Goal: Use online tool/utility: Utilize a website feature to perform a specific function

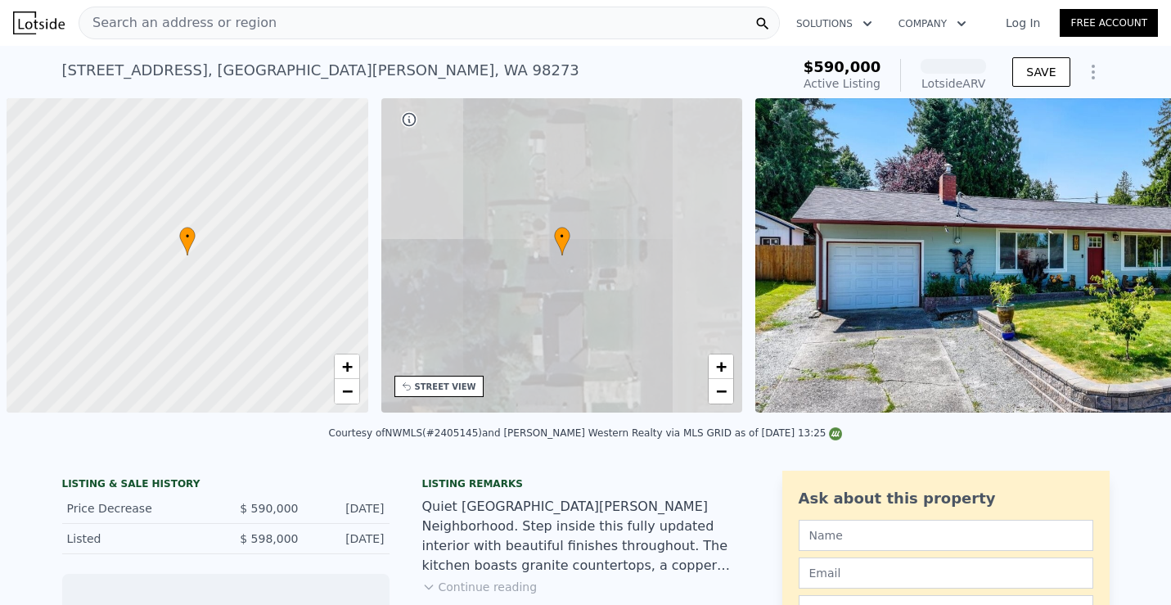
scroll to position [0, 7]
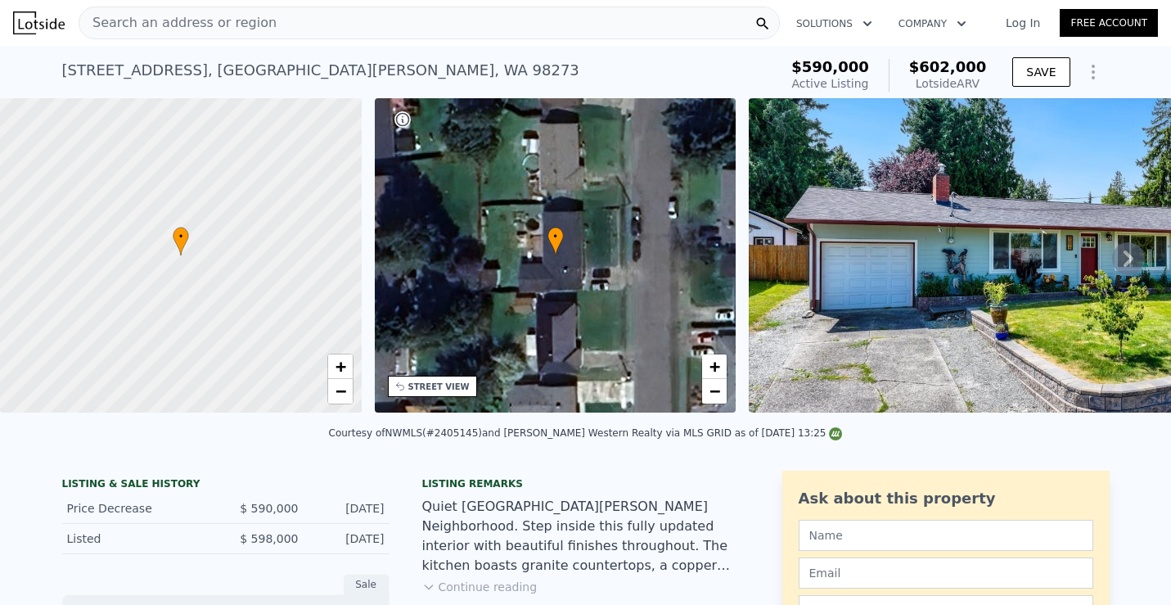
click at [1098, 79] on icon "Show Options" at bounding box center [1094, 72] width 20 height 20
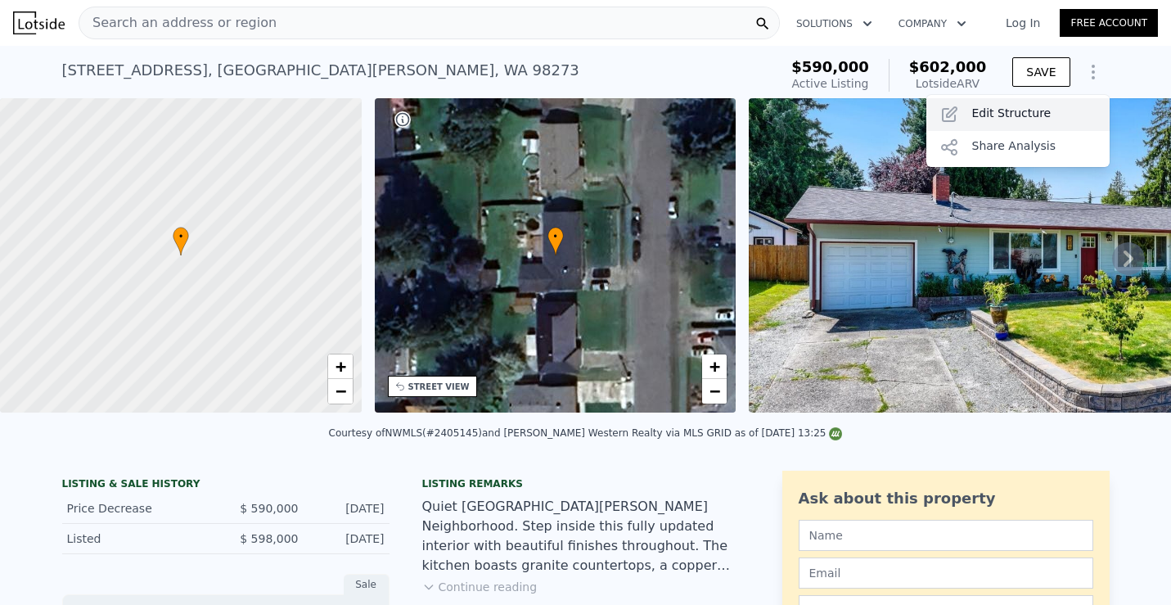
click at [1038, 115] on div "Edit Structure" at bounding box center [1018, 114] width 183 height 33
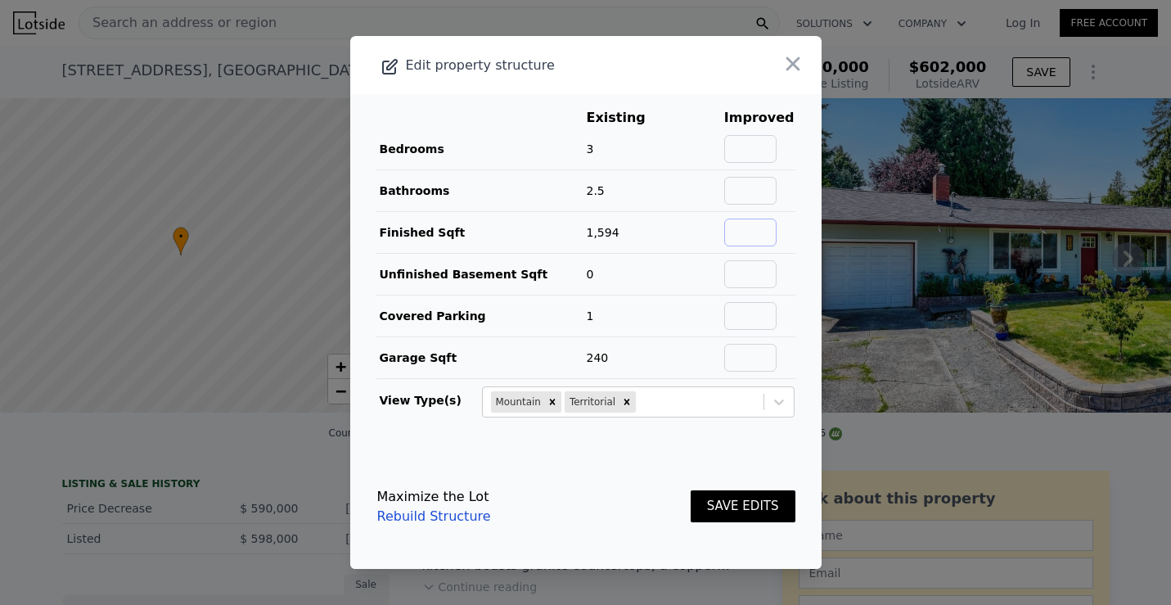
click at [760, 224] on input "text" at bounding box center [750, 233] width 52 height 28
type input "1750"
click at [737, 513] on button "SAVE EDITS" at bounding box center [743, 506] width 105 height 32
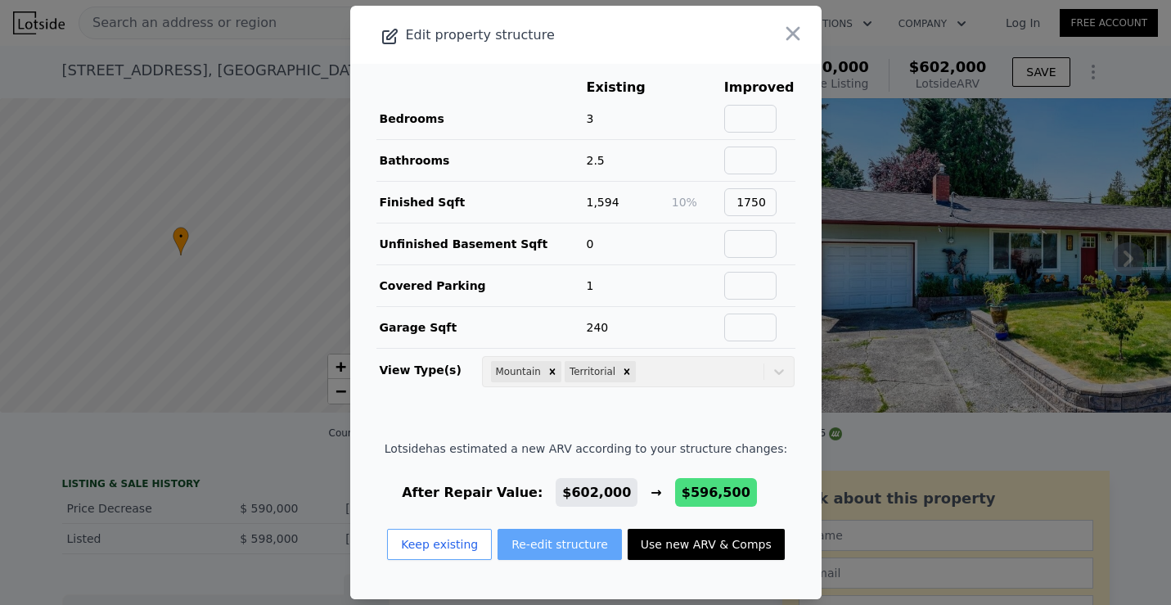
click at [551, 538] on button "Re-edit structure" at bounding box center [560, 544] width 124 height 31
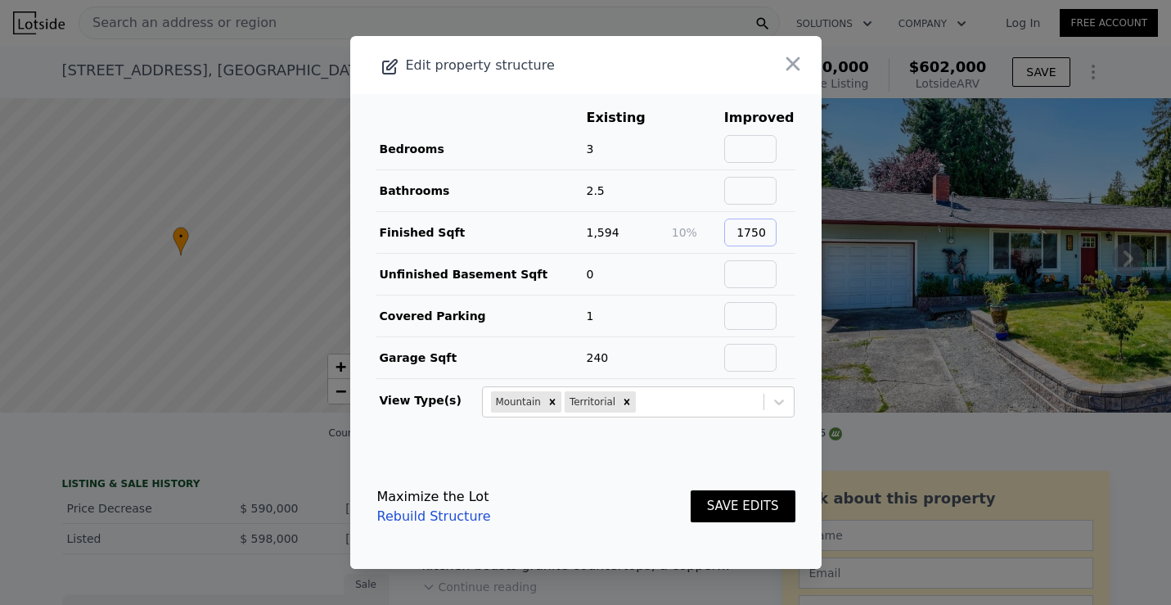
click at [756, 233] on input "1750" at bounding box center [750, 233] width 52 height 28
click at [753, 188] on input "text" at bounding box center [750, 191] width 52 height 28
type input "2"
click at [796, 57] on icon "button" at bounding box center [793, 63] width 23 height 23
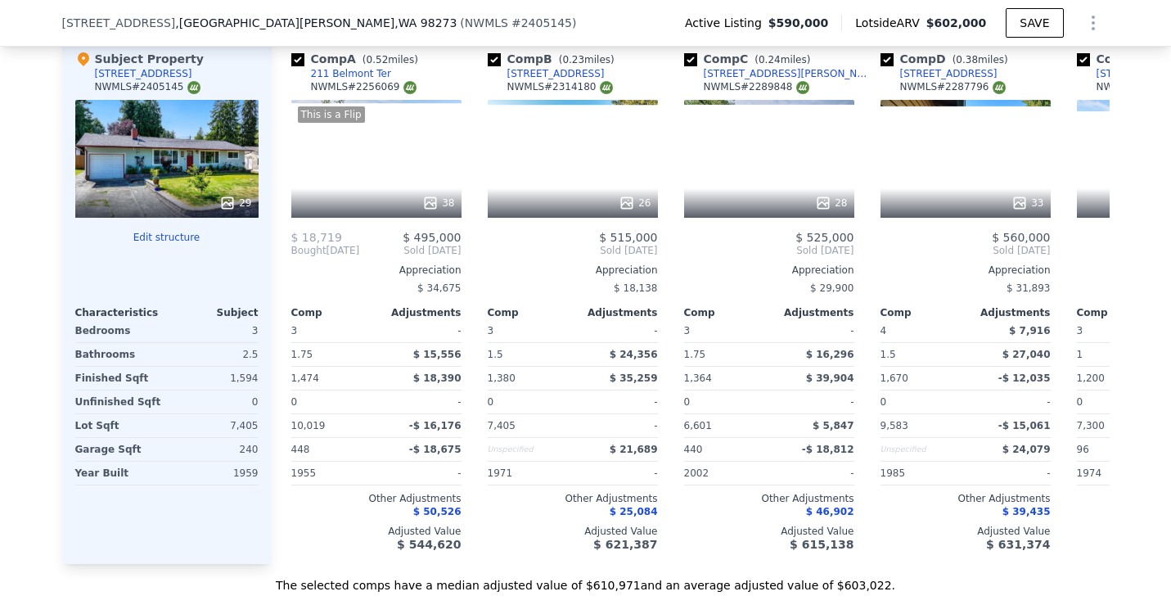
scroll to position [1692, 0]
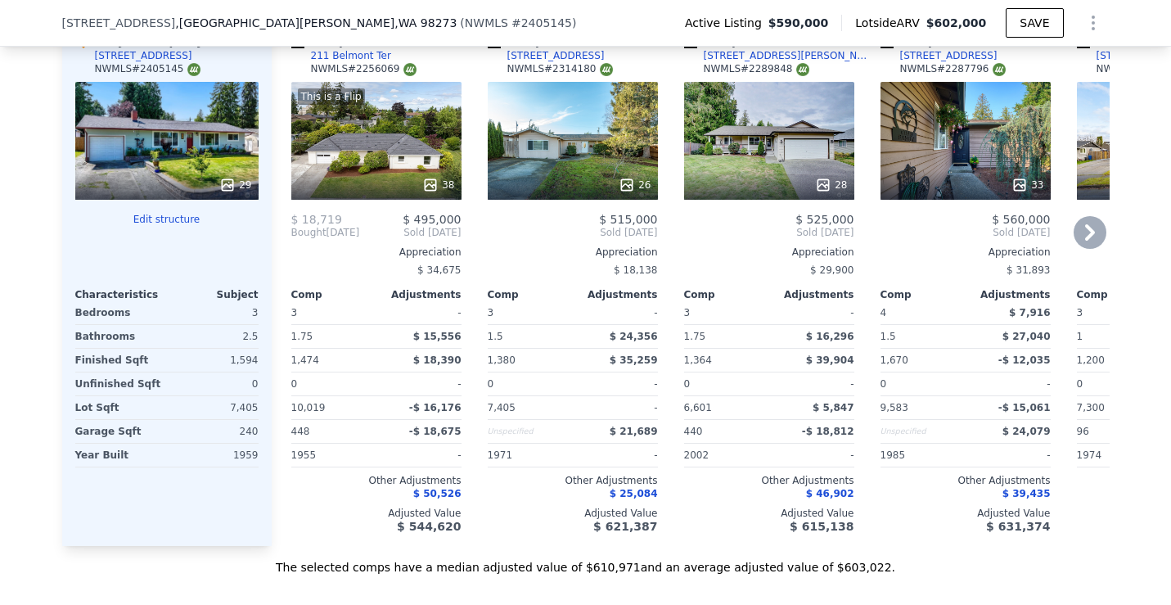
click at [1092, 227] on icon at bounding box center [1090, 232] width 33 height 33
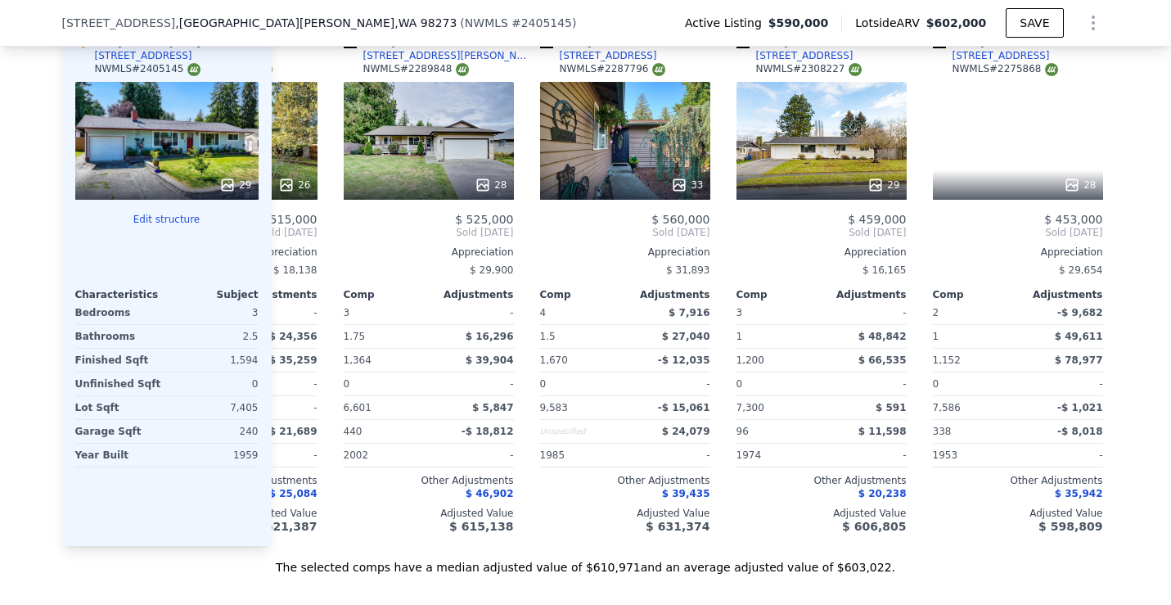
scroll to position [0, 393]
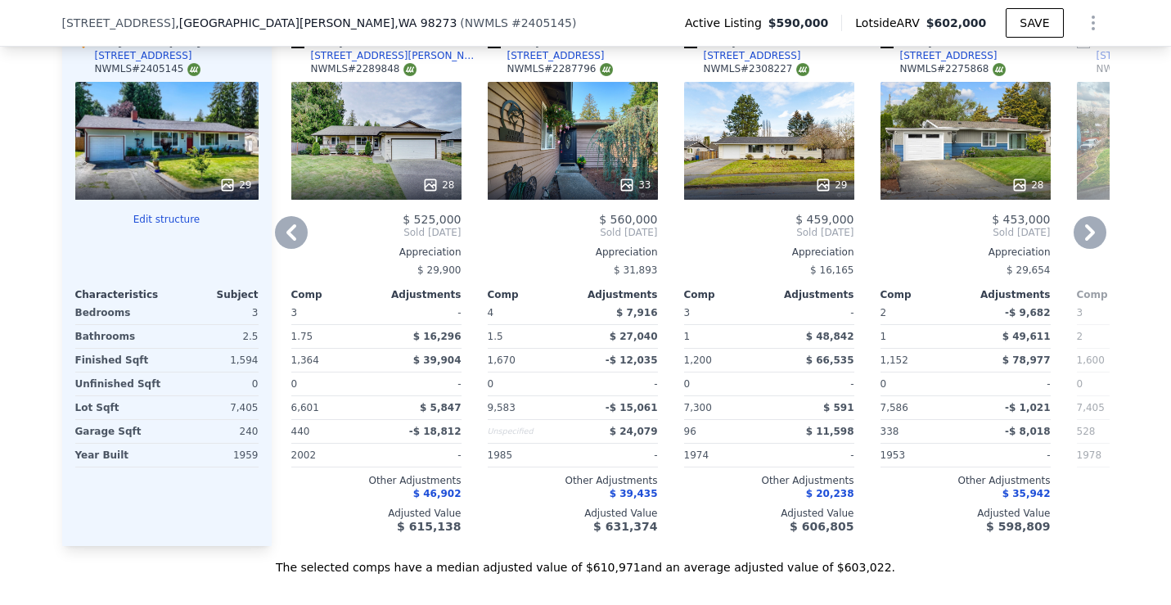
click at [1092, 227] on icon at bounding box center [1090, 232] width 33 height 33
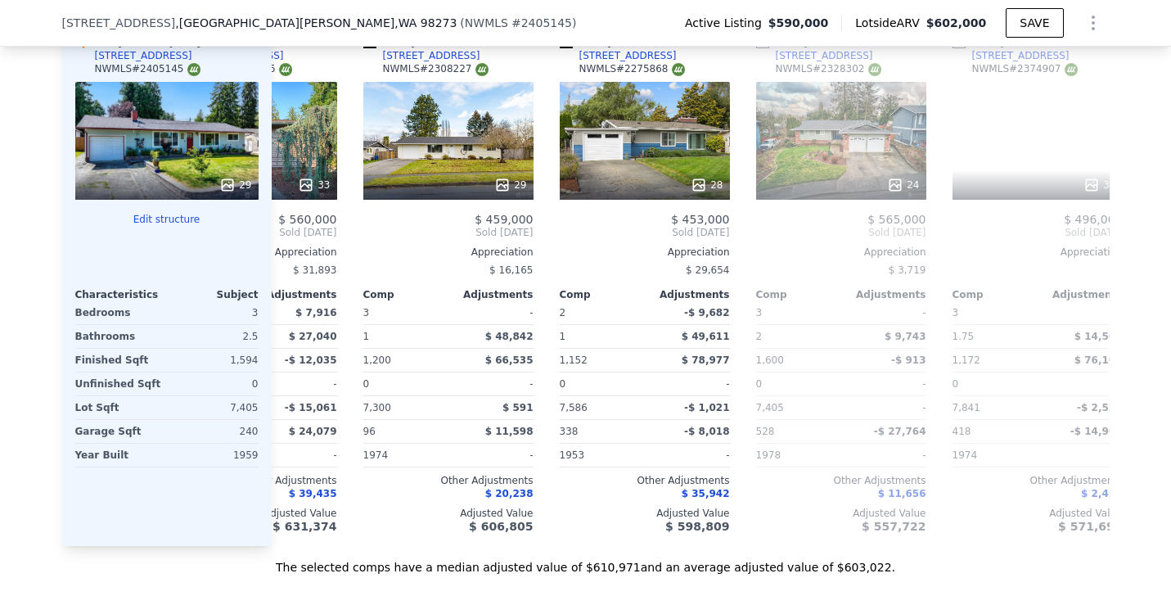
scroll to position [0, 786]
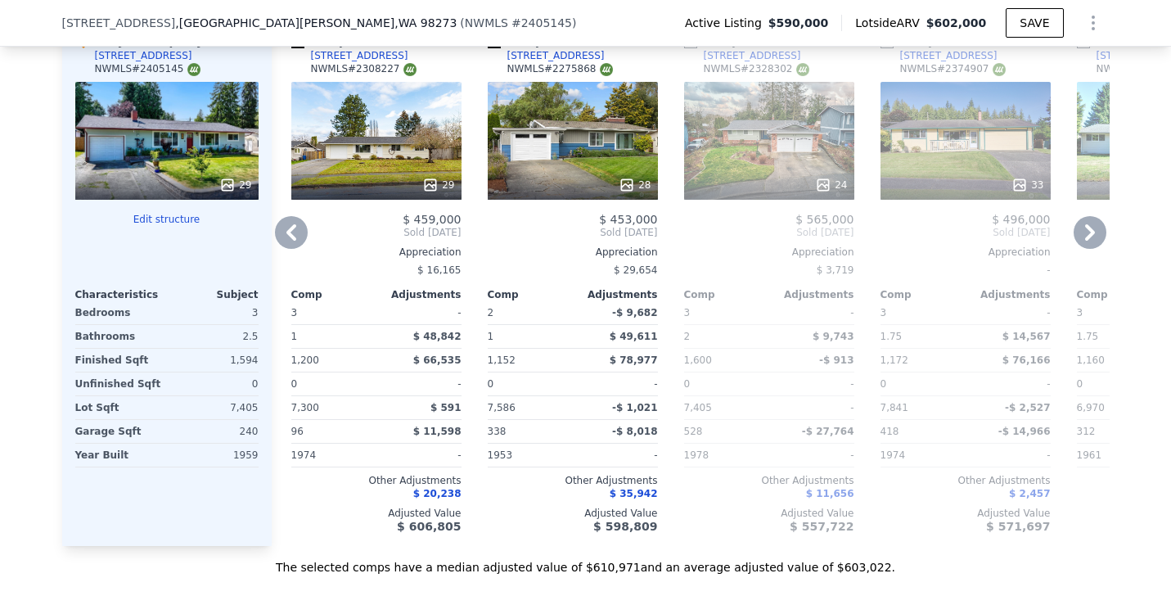
click at [288, 224] on icon at bounding box center [291, 232] width 33 height 33
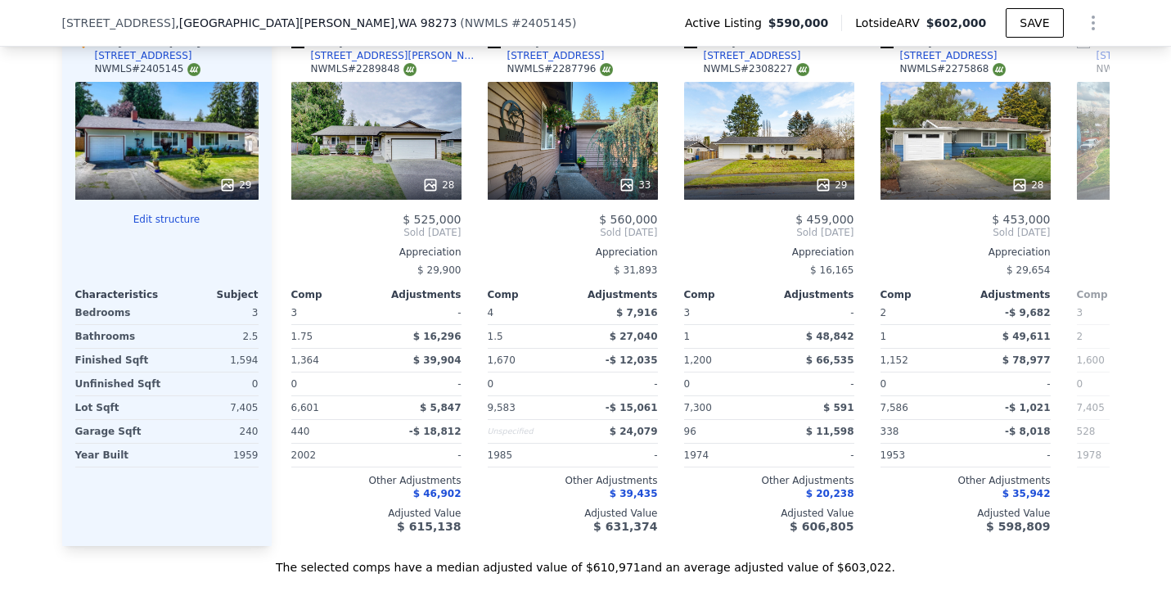
click at [288, 224] on div "Comp A ( 0.52 miles) 211 [GEOGRAPHIC_DATA] NWMLS # 2256069 This is a Flip 38 $ …" at bounding box center [691, 283] width 838 height 526
click at [288, 224] on icon at bounding box center [291, 232] width 33 height 33
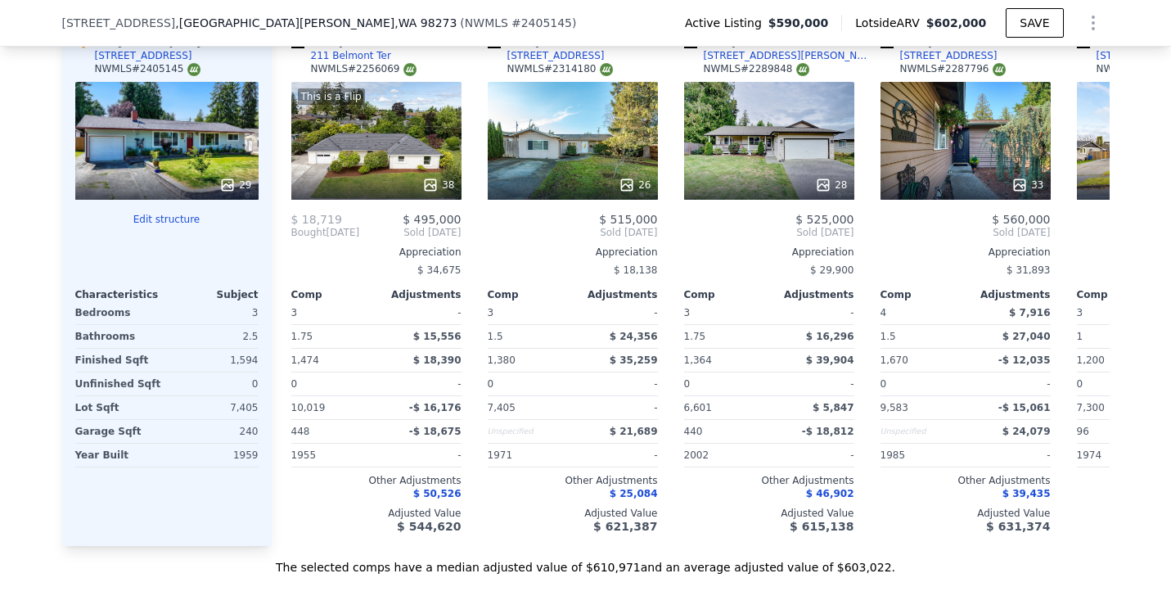
click at [306, 221] on span "$ 18,719" at bounding box center [316, 219] width 51 height 13
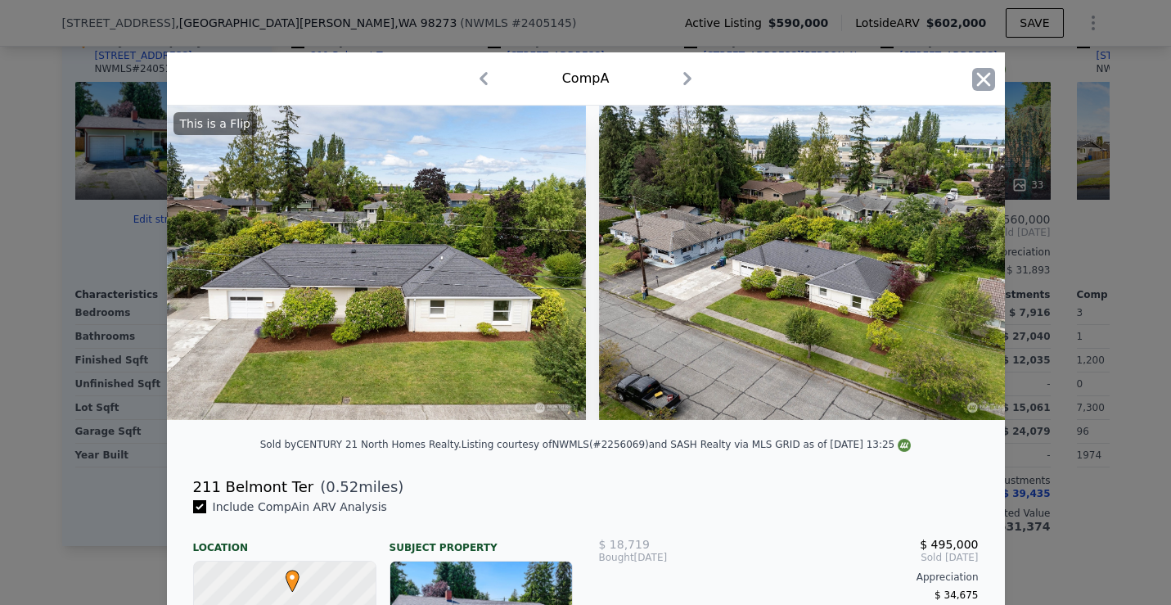
click at [986, 79] on icon "button" at bounding box center [983, 79] width 23 height 23
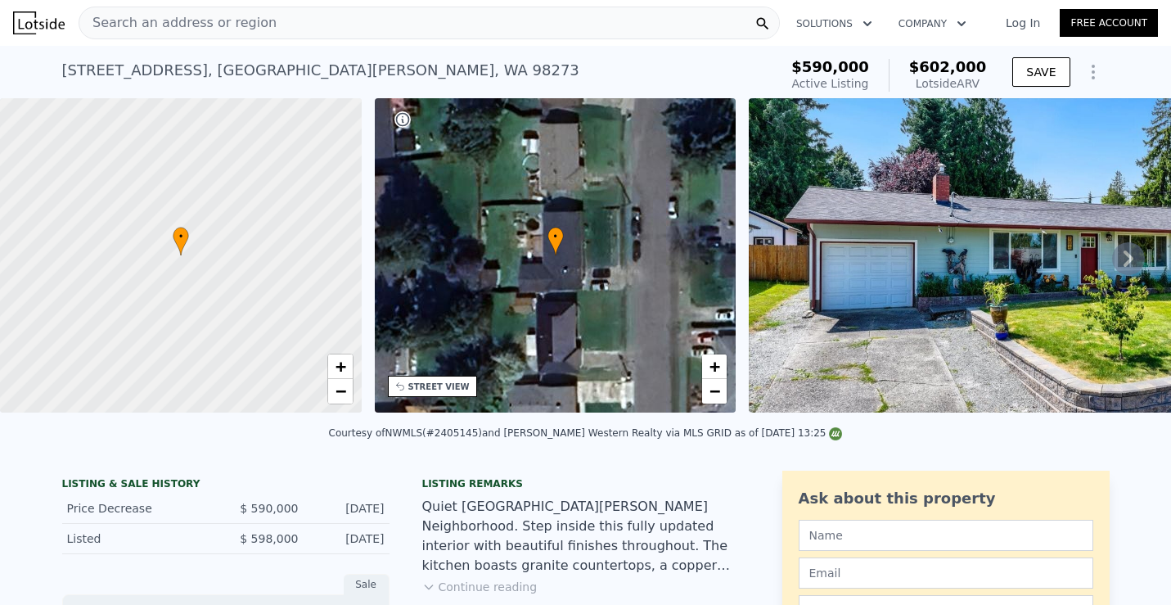
click at [1133, 256] on icon at bounding box center [1128, 258] width 33 height 33
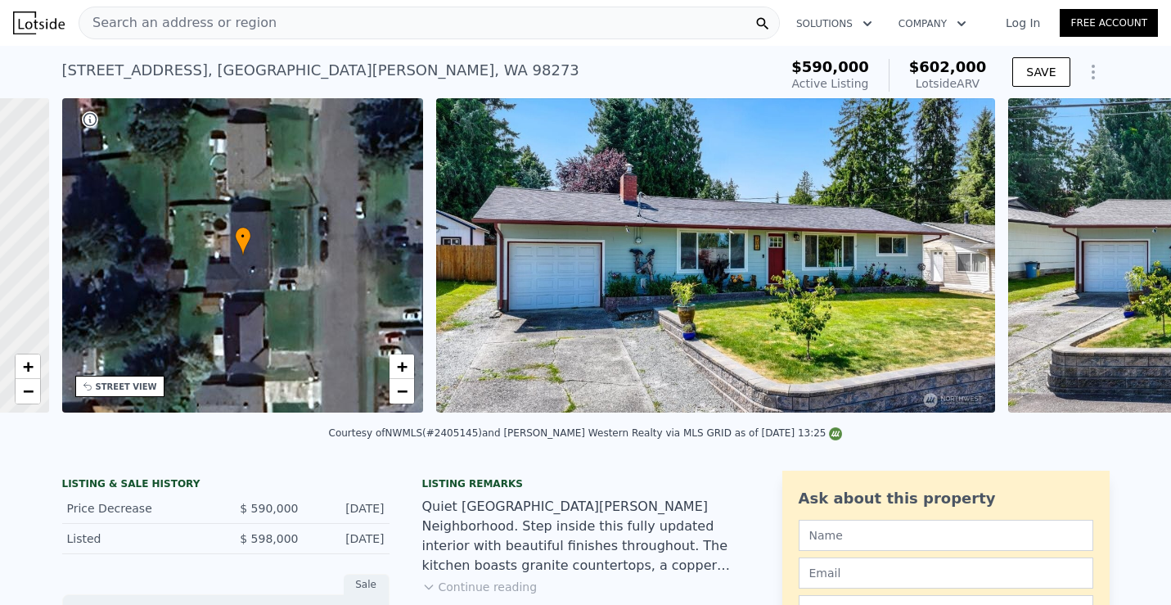
scroll to position [0, 381]
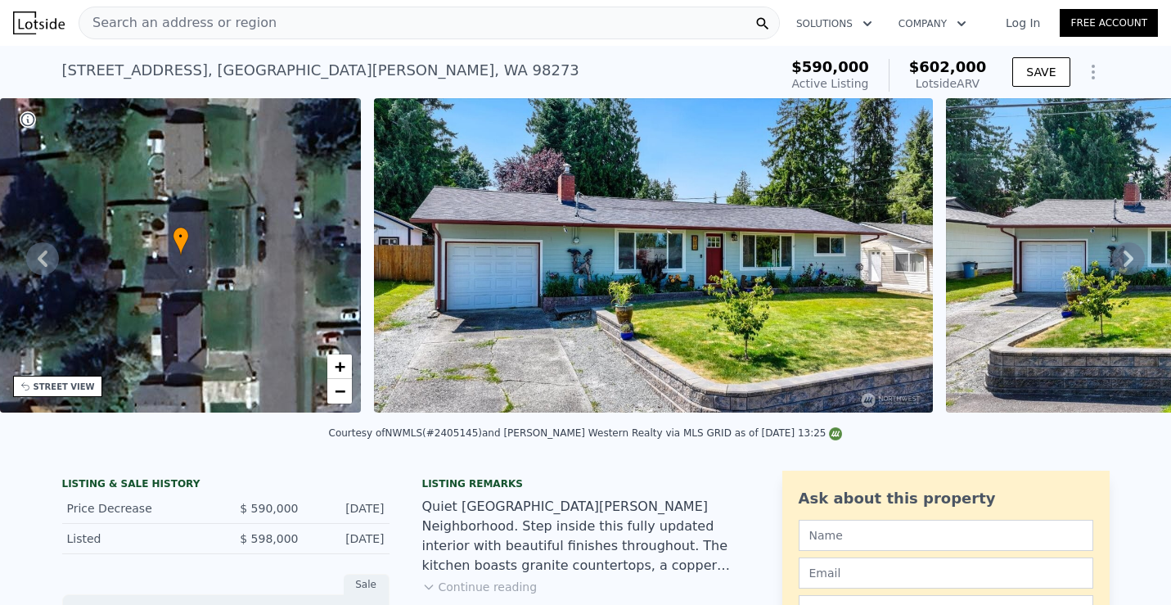
click at [1133, 256] on icon at bounding box center [1128, 258] width 33 height 33
